Goal: Information Seeking & Learning: Learn about a topic

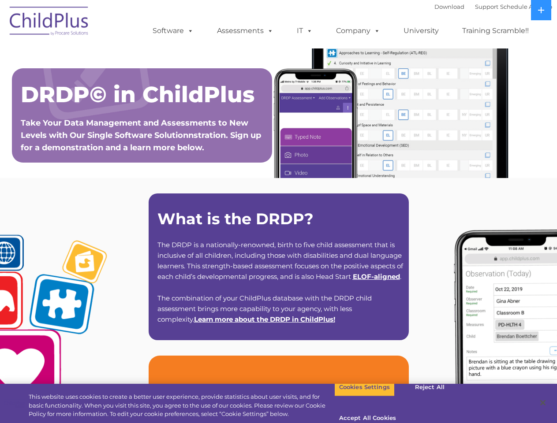
click at [278, 212] on strong "What is the DRDP?" at bounding box center [235, 218] width 156 height 19
click at [189, 30] on span at bounding box center [189, 30] width 10 height 8
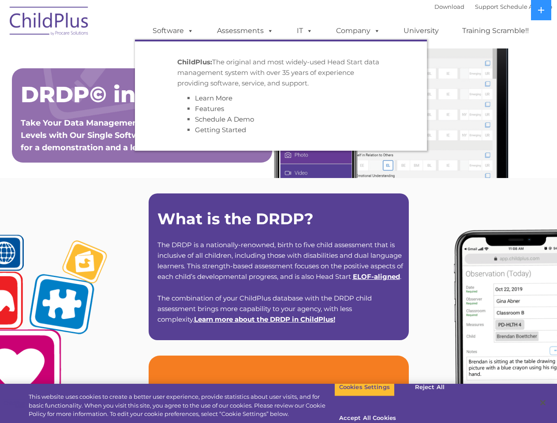
click at [268, 30] on span at bounding box center [269, 30] width 10 height 8
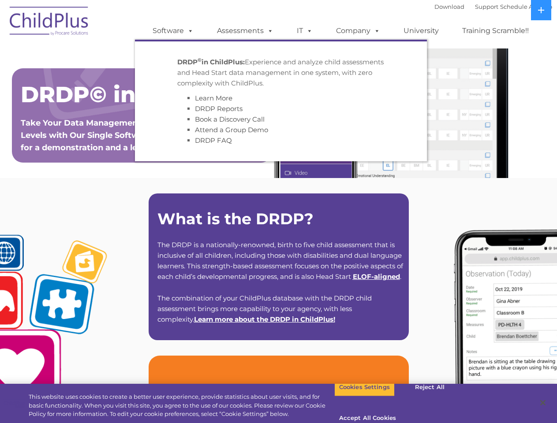
click at [305, 31] on span at bounding box center [308, 30] width 10 height 8
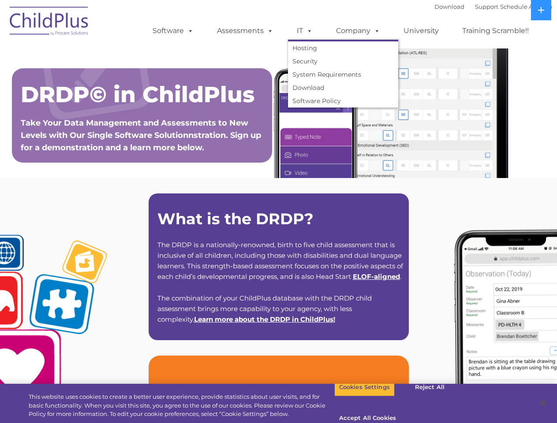
click at [308, 30] on span at bounding box center [308, 30] width 10 height 8
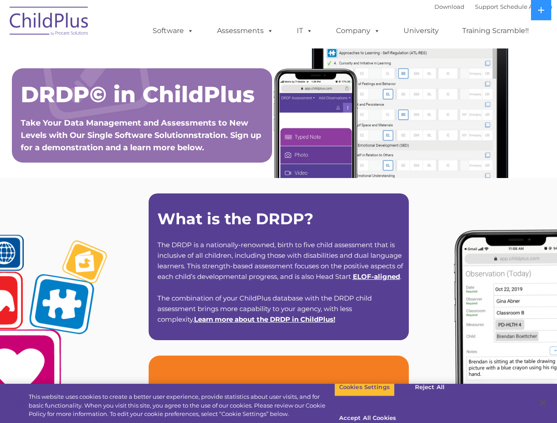
click at [358, 31] on link "Company" at bounding box center [358, 31] width 62 height 18
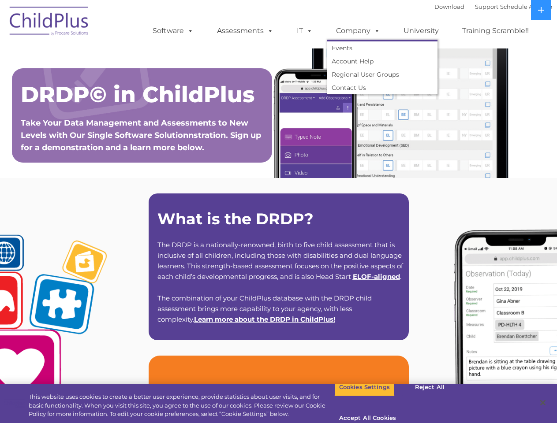
click at [375, 30] on span at bounding box center [375, 30] width 10 height 8
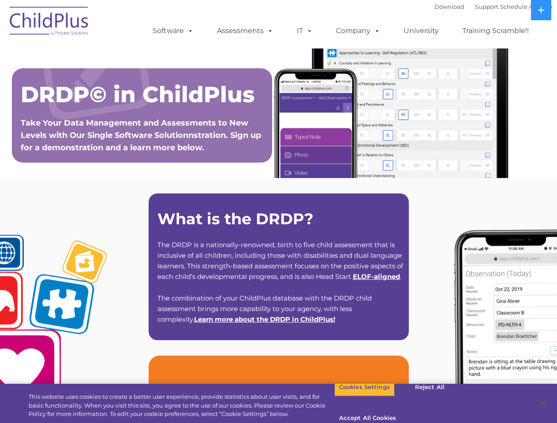
click at [541, 10] on icon at bounding box center [541, 10] width 6 height 6
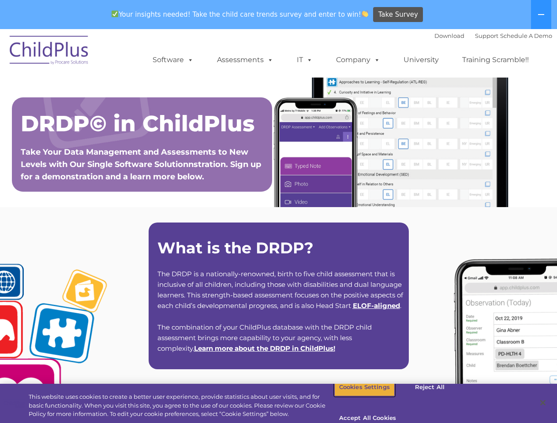
click at [358, 397] on button "Cookies Settings" at bounding box center [364, 387] width 60 height 19
